Goal: Information Seeking & Learning: Learn about a topic

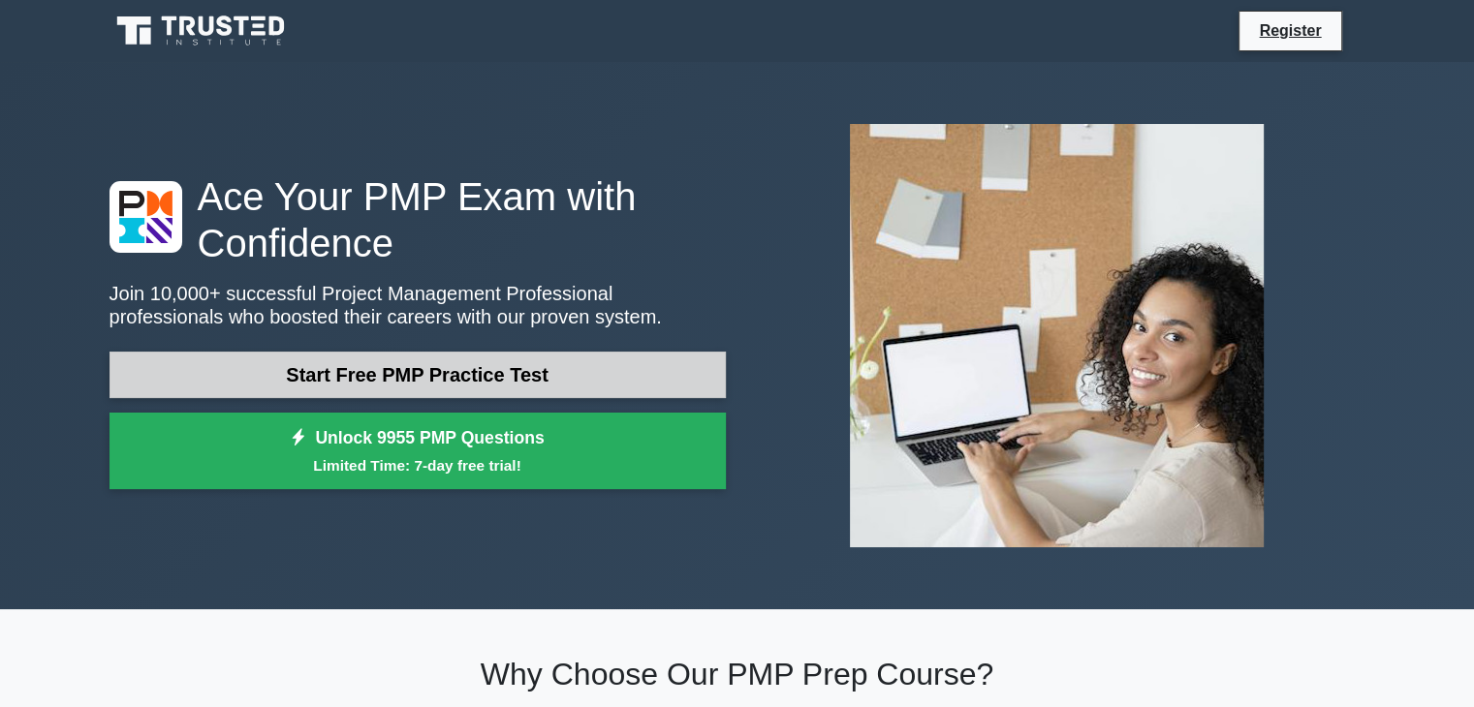
click at [607, 364] on link "Start Free PMP Practice Test" at bounding box center [417, 375] width 616 height 47
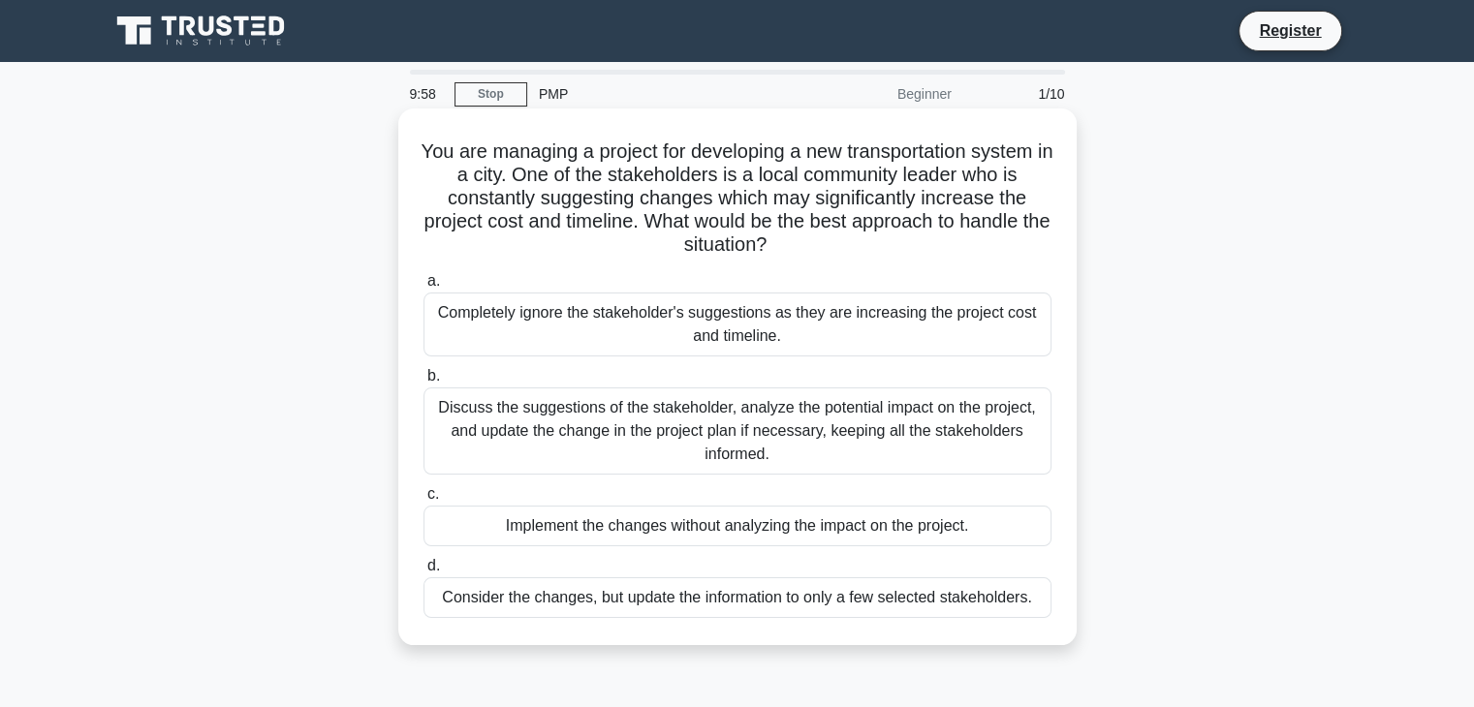
click at [642, 335] on div "Completely ignore the stakeholder's suggestions as they are increasing the proj…" at bounding box center [737, 325] width 628 height 64
click at [423, 288] on input "a. Completely ignore the stakeholder's suggestions as they are increasing the p…" at bounding box center [423, 281] width 0 height 13
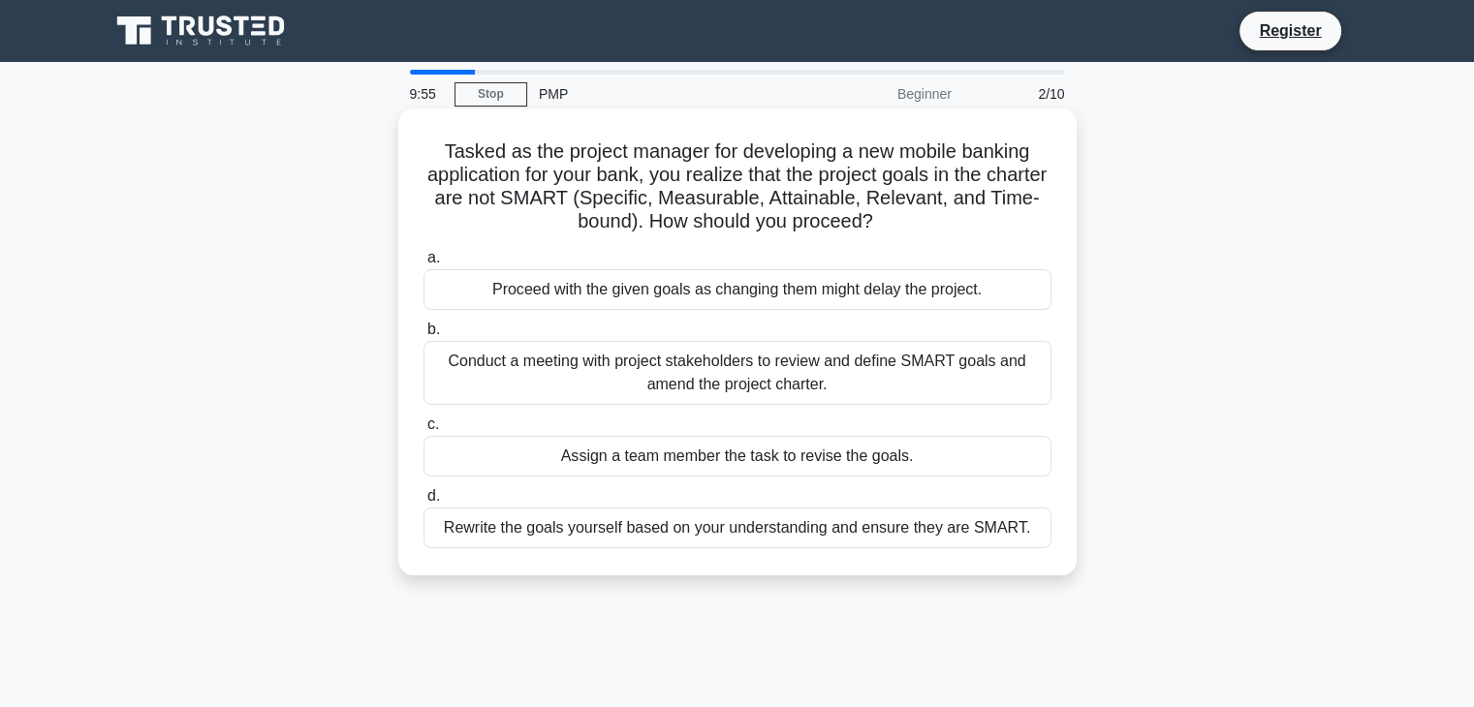
click at [771, 297] on div "Proceed with the given goals as changing them might delay the project." at bounding box center [737, 289] width 628 height 41
click at [423, 265] on input "a. Proceed with the given goals as changing them might delay the project." at bounding box center [423, 258] width 0 height 13
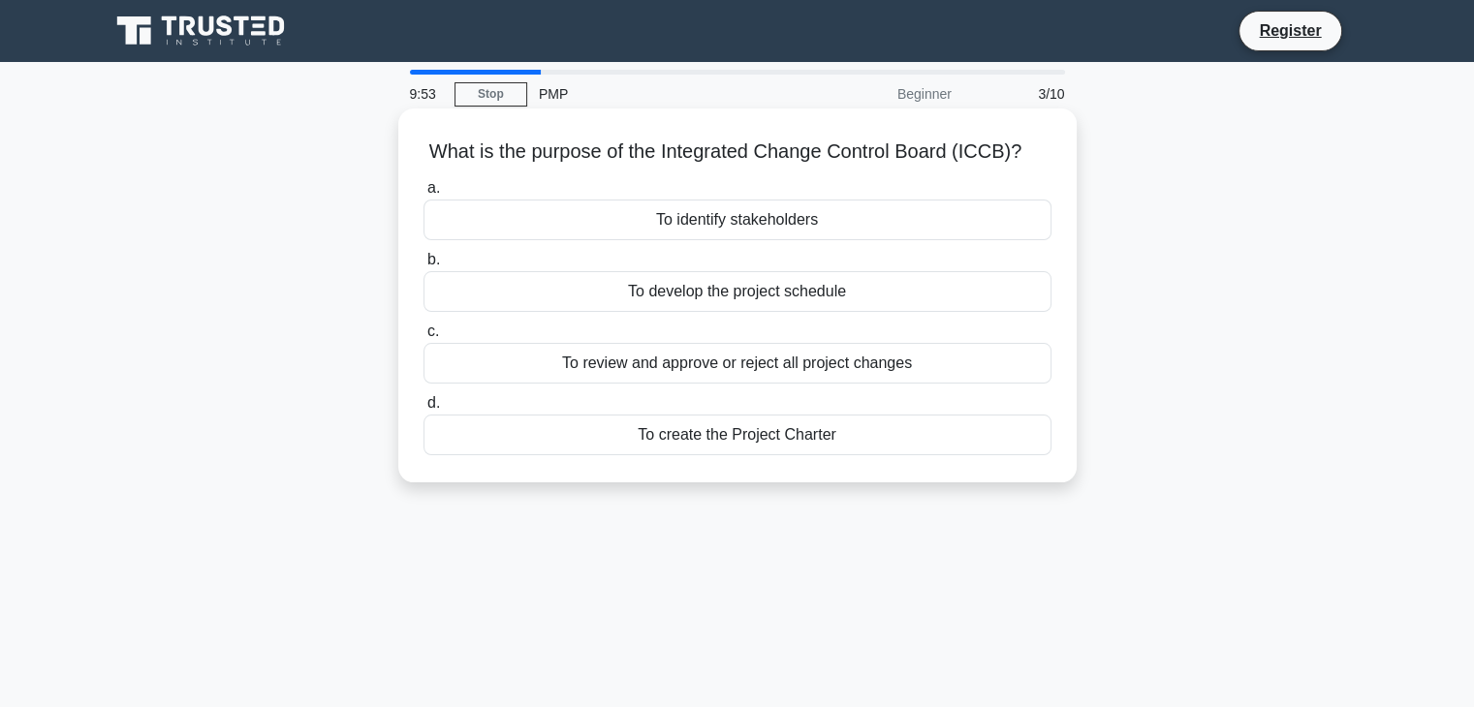
click at [767, 226] on div "To identify stakeholders" at bounding box center [737, 220] width 628 height 41
click at [423, 195] on input "a. To identify stakeholders" at bounding box center [423, 188] width 0 height 13
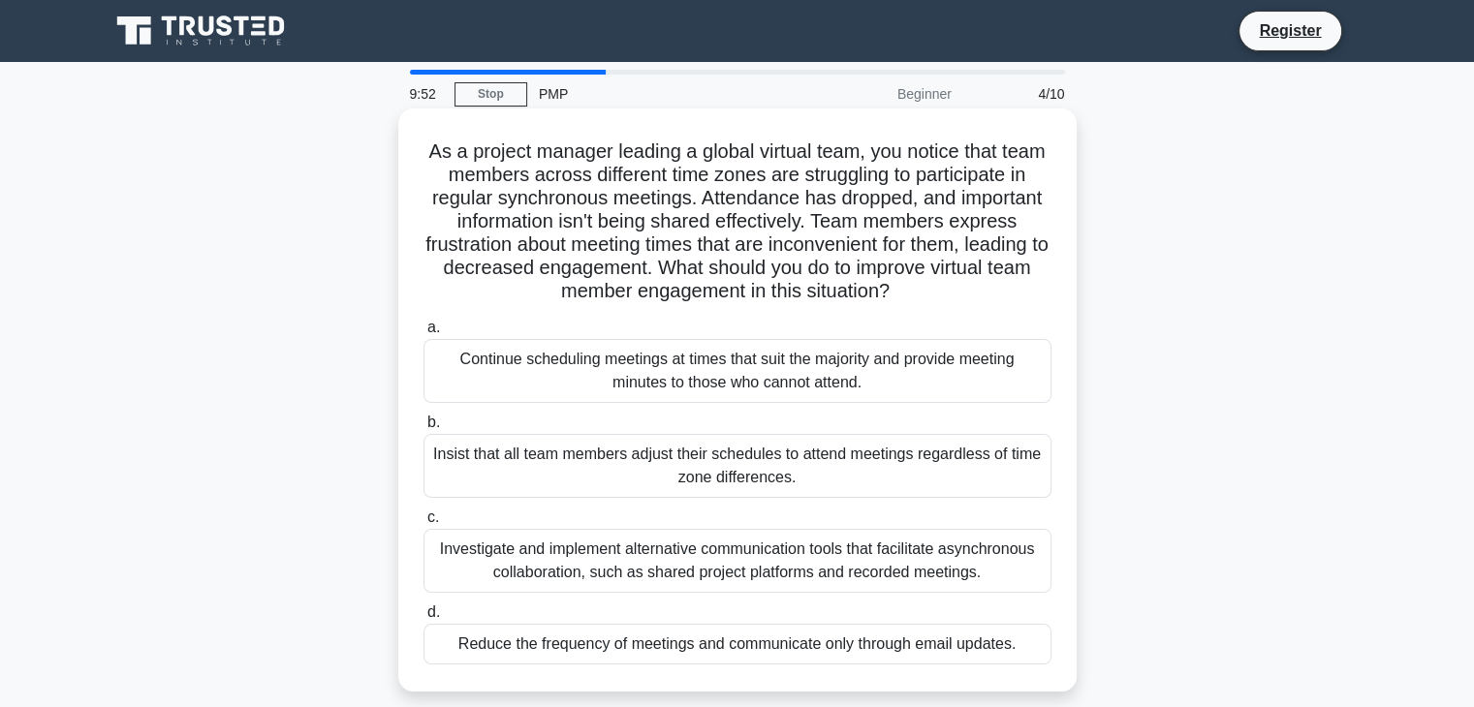
click at [670, 361] on div "Continue scheduling meetings at times that suit the majority and provide meetin…" at bounding box center [737, 371] width 628 height 64
click at [423, 334] on input "a. Continue scheduling meetings at times that suit the majority and provide mee…" at bounding box center [423, 328] width 0 height 13
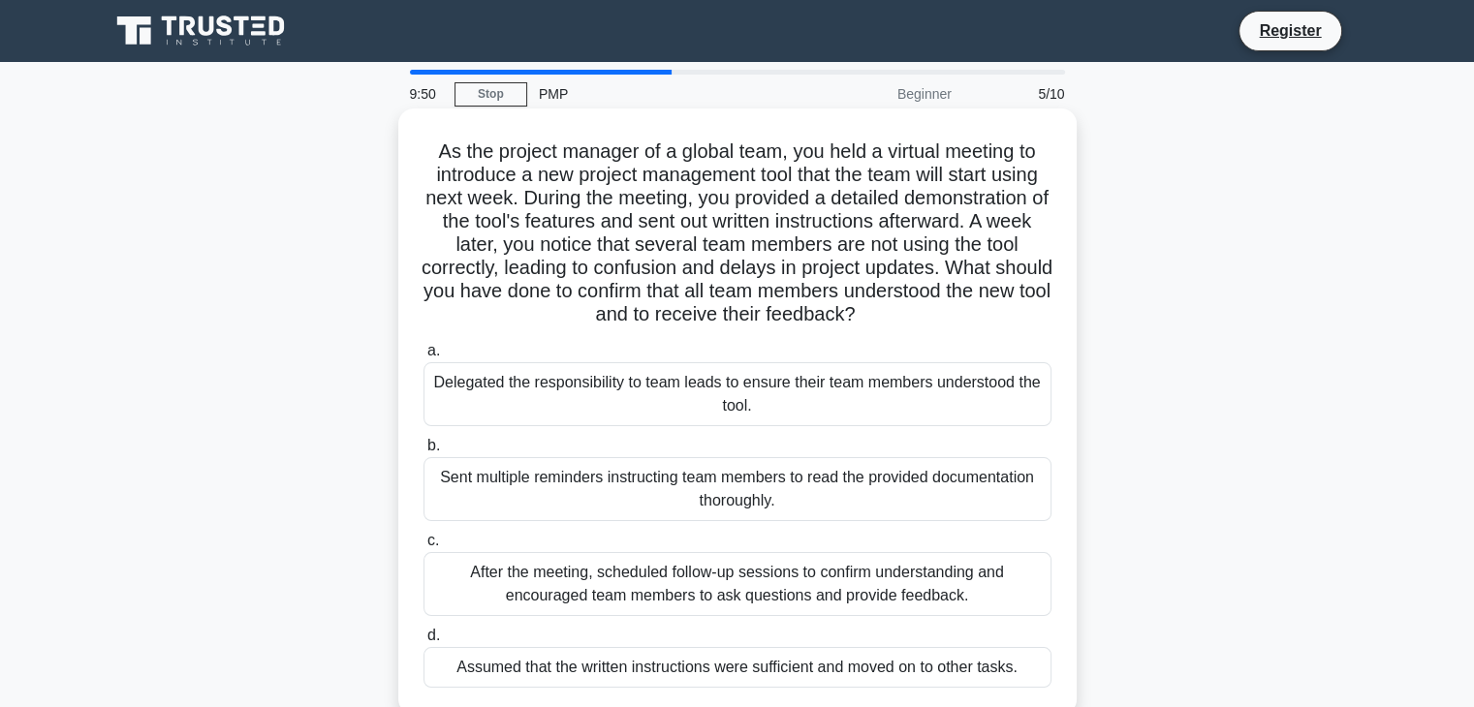
click at [812, 407] on div "Delegated the responsibility to team leads to ensure their team members underst…" at bounding box center [737, 394] width 628 height 64
click at [423, 358] on input "a. Delegated the responsibility to team leads to ensure their team members unde…" at bounding box center [423, 351] width 0 height 13
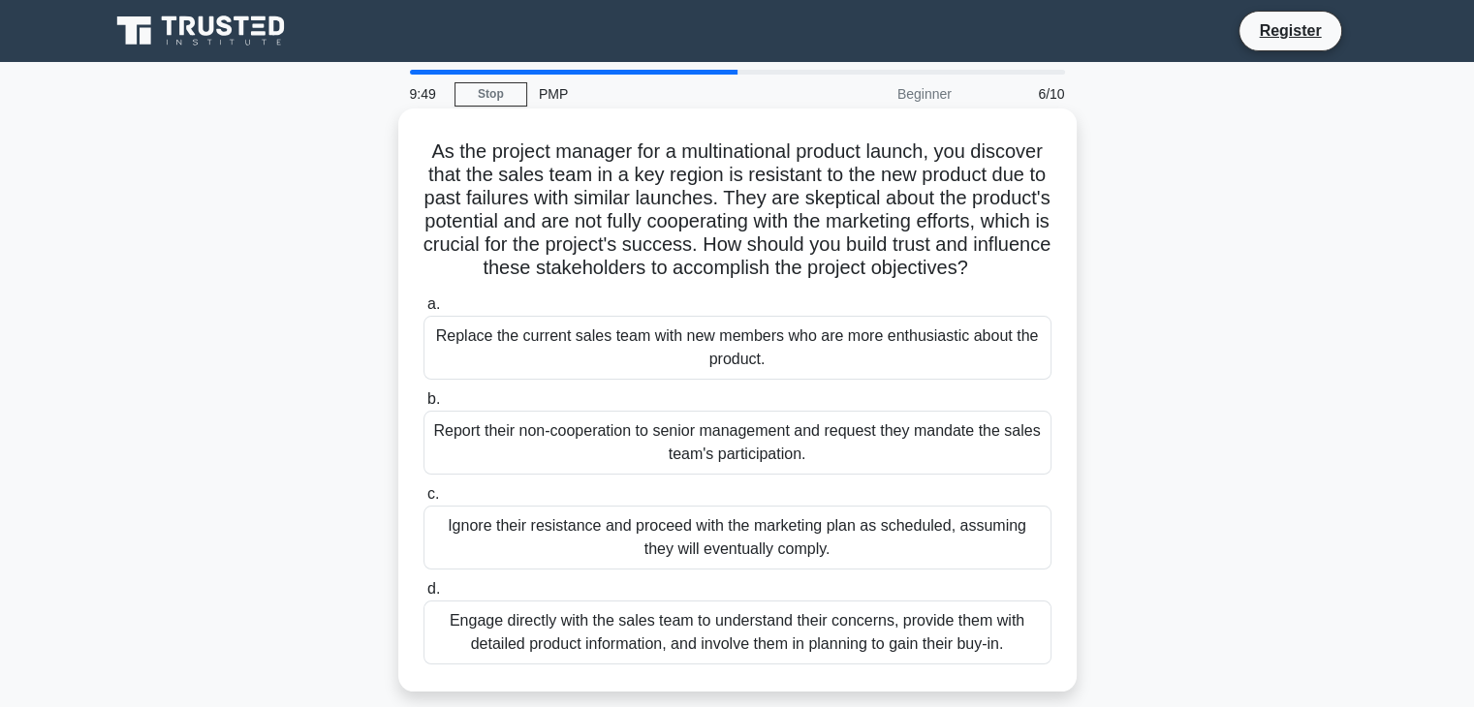
click at [813, 407] on div "a. Replace the current sales team with new members who are more enthusiastic ab…" at bounding box center [737, 479] width 651 height 380
